Goal: Task Accomplishment & Management: Use online tool/utility

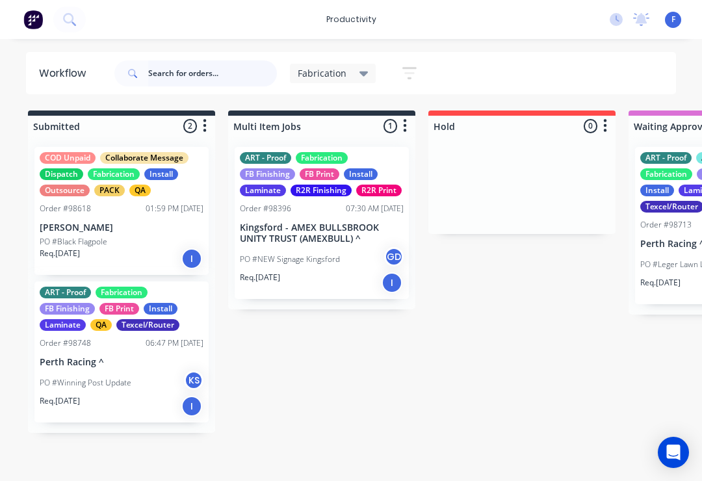
click at [179, 73] on input "text" at bounding box center [212, 73] width 129 height 26
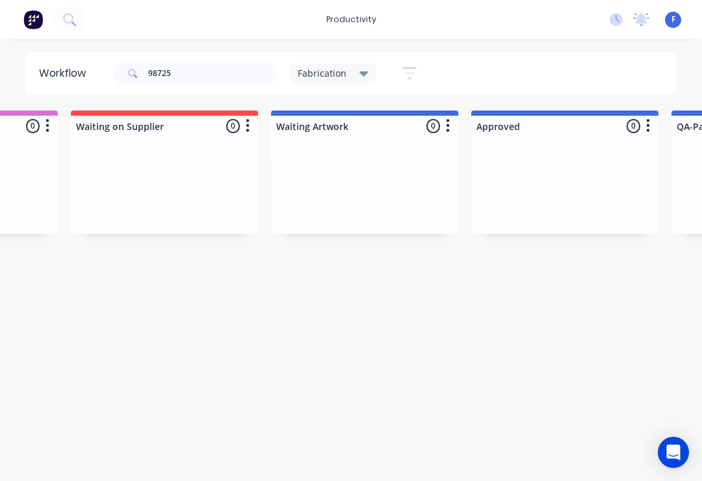
scroll to position [0, 759]
click at [202, 78] on input "98725" at bounding box center [212, 73] width 129 height 26
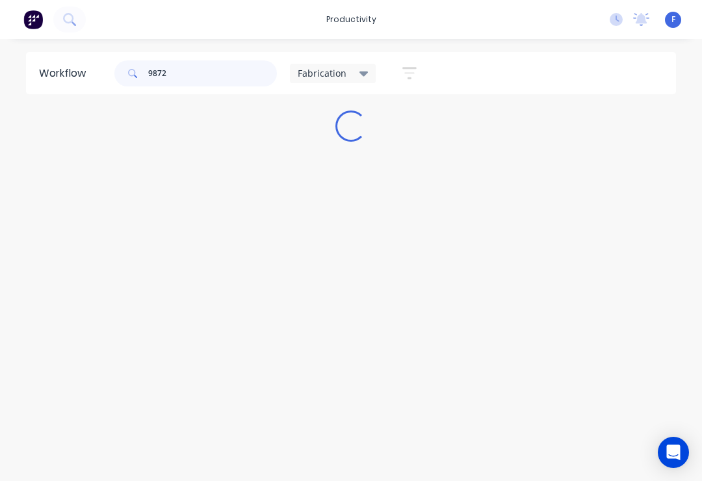
scroll to position [0, 0]
type input "98725"
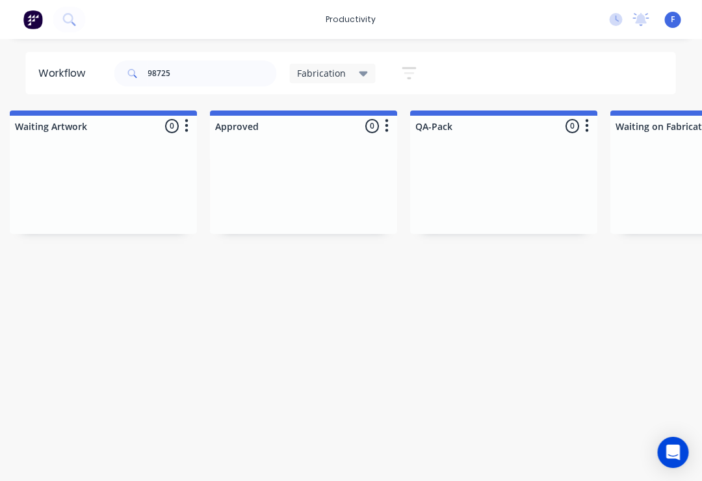
scroll to position [0, 1020]
click at [366, 73] on icon at bounding box center [364, 74] width 9 height 5
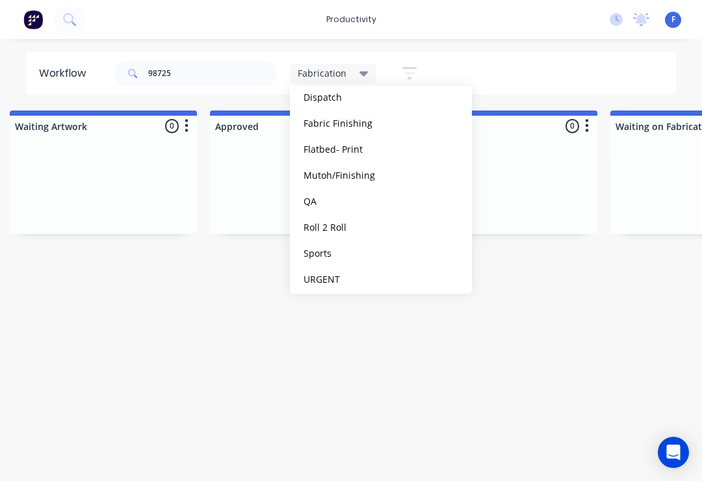
scroll to position [204, 0]
click at [321, 198] on button "QA" at bounding box center [369, 200] width 138 height 15
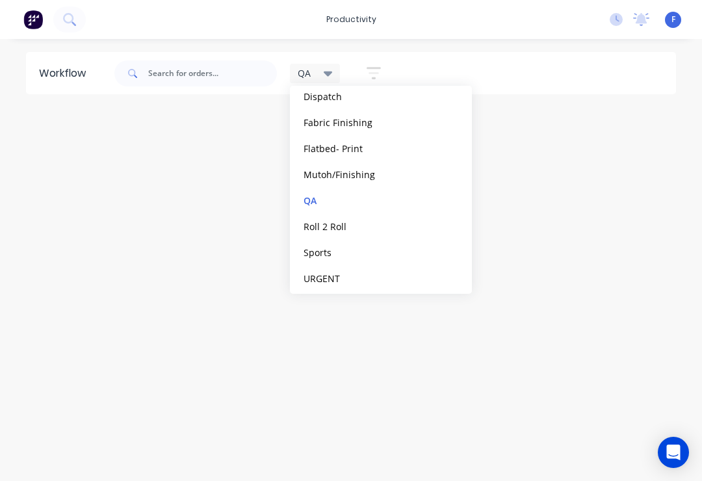
click at [0, 0] on button "edit" at bounding box center [0, 0] width 0 height 0
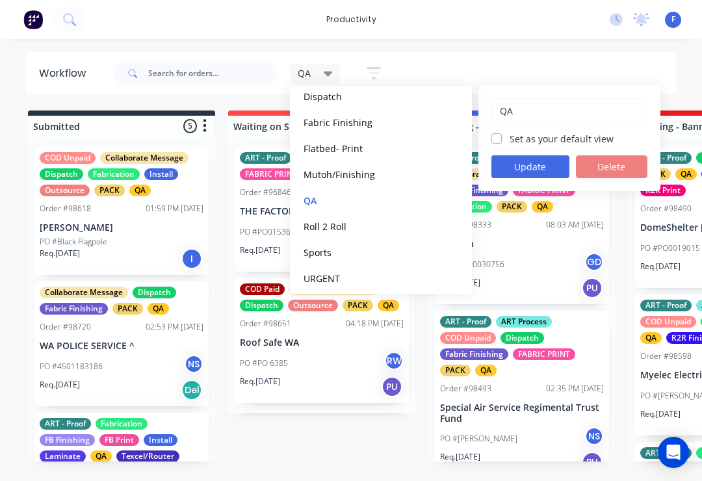
click at [526, 64] on div "QA Save new view None edit Fabrication (Default) edit ART DEPT edit Banner Fini…" at bounding box center [394, 73] width 565 height 39
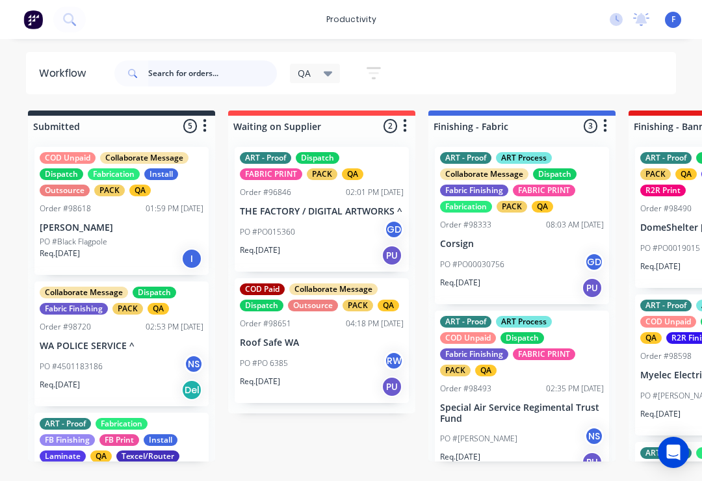
click at [166, 73] on input "text" at bounding box center [212, 73] width 129 height 26
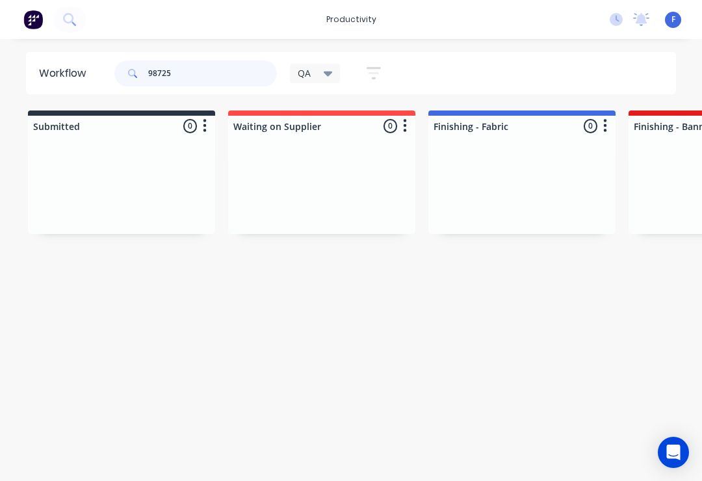
type input "98725"
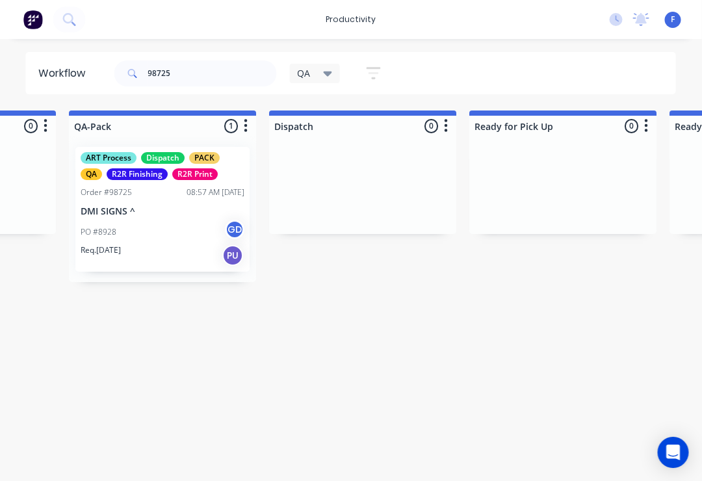
click at [168, 227] on div "PO #8928 GD" at bounding box center [163, 232] width 164 height 25
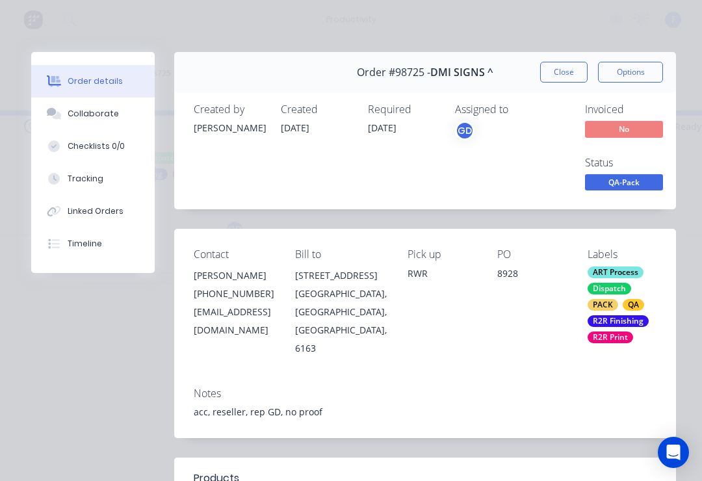
click at [101, 111] on div "Collaborate" at bounding box center [93, 114] width 51 height 12
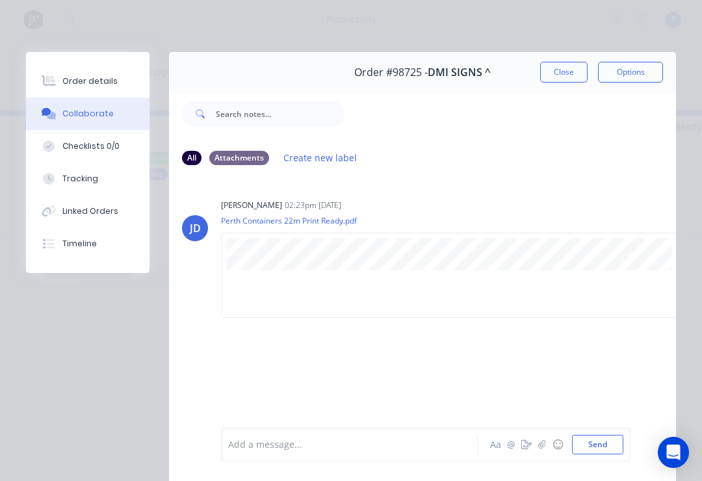
click at [540, 449] on icon "button" at bounding box center [542, 444] width 8 height 9
click at [603, 446] on button "Send" at bounding box center [597, 445] width 51 height 20
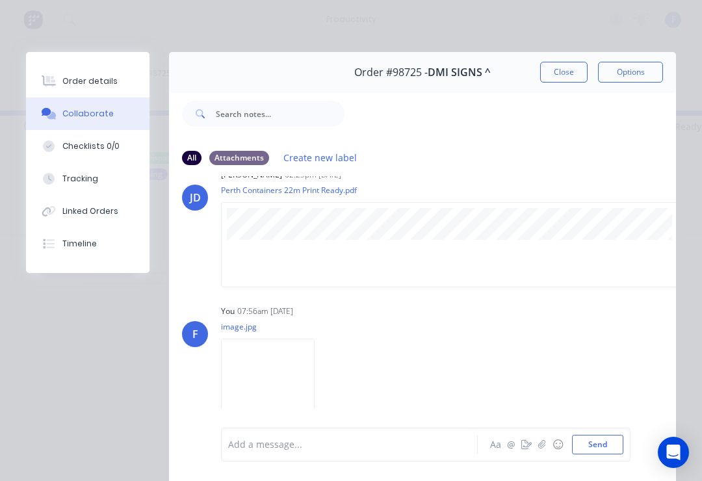
scroll to position [30, 0]
click at [564, 70] on button "Close" at bounding box center [563, 72] width 47 height 21
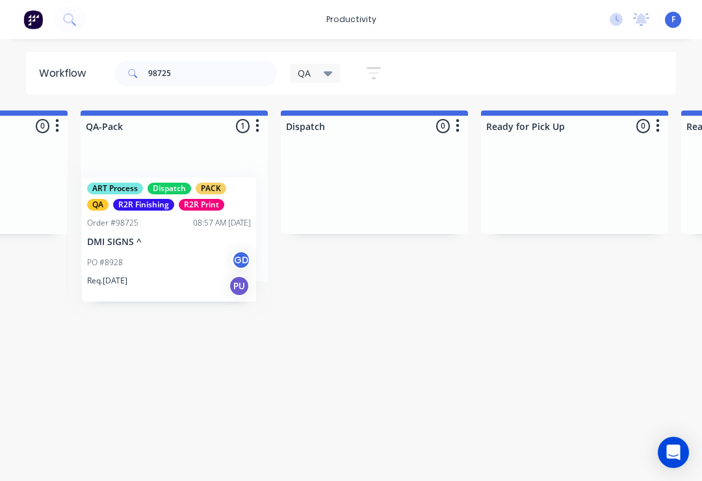
scroll to position [0, 1347]
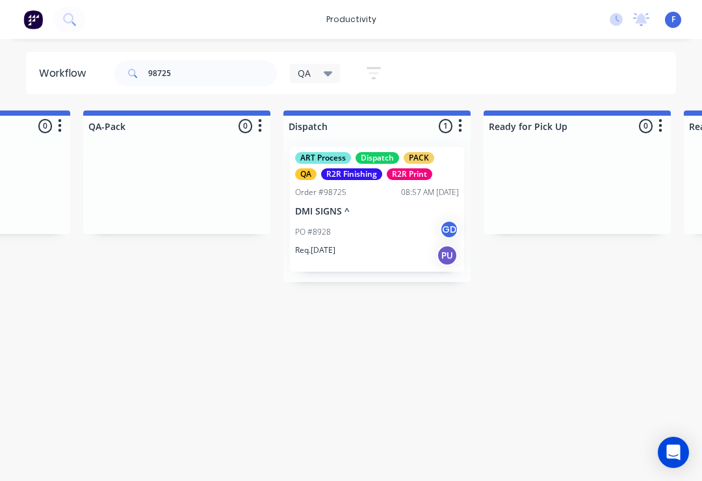
click at [335, 72] on div "QA" at bounding box center [315, 74] width 51 height 20
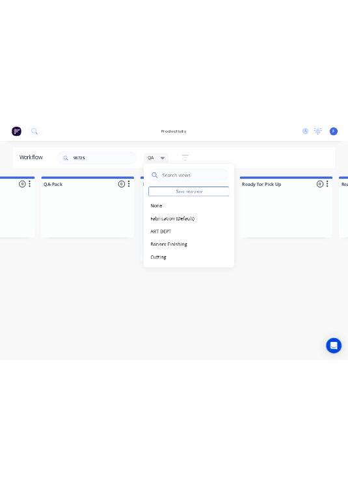
scroll to position [0, 0]
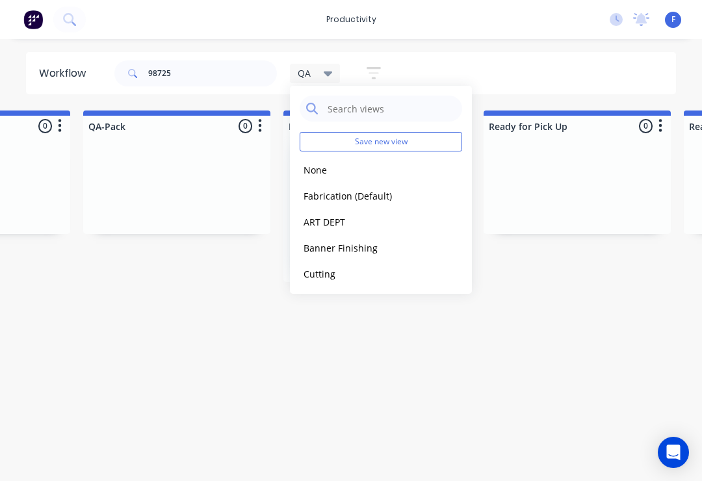
click at [0, 0] on button "edit" at bounding box center [0, 0] width 0 height 0
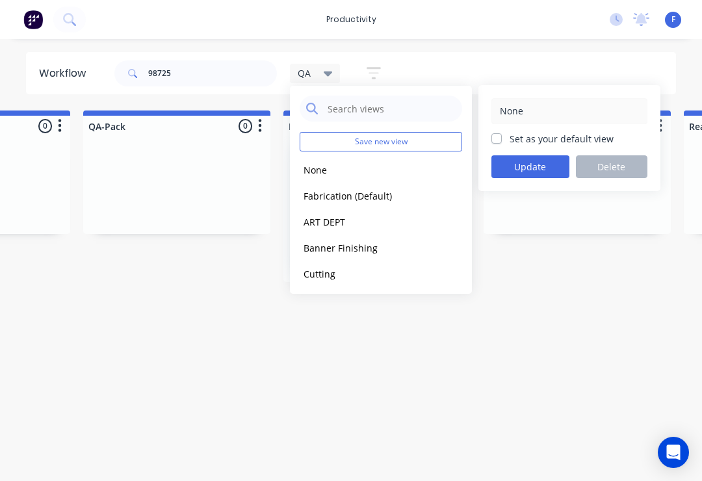
click at [548, 160] on button "Update" at bounding box center [531, 166] width 78 height 23
